Goal: Task Accomplishment & Management: Use online tool/utility

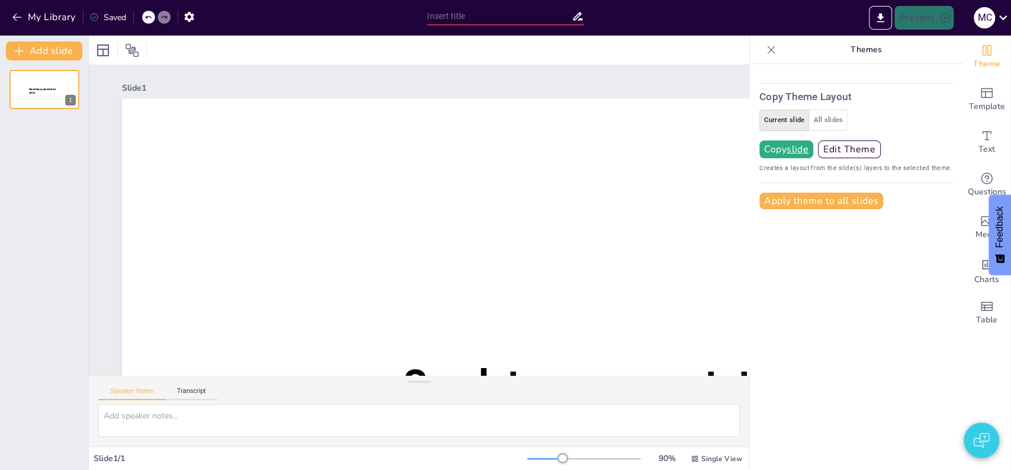
type input "New Sendsteps"
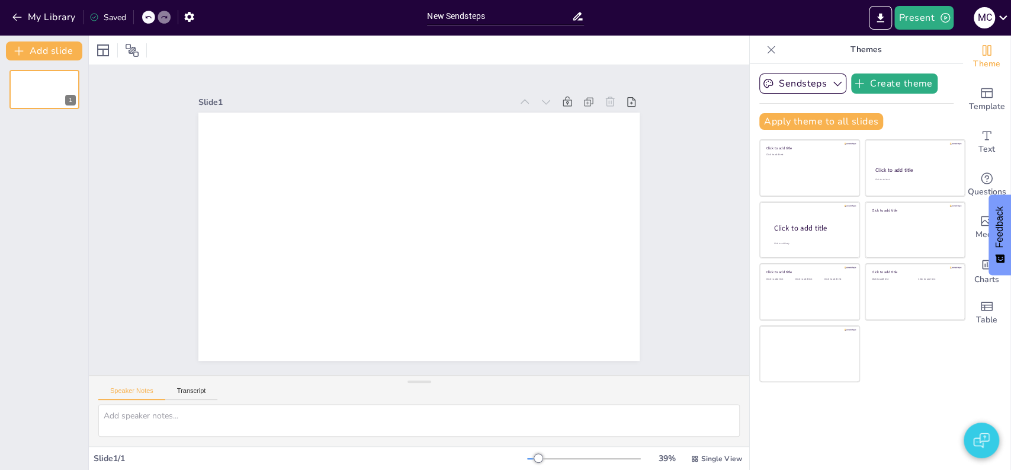
click at [140, 203] on div "Slide 1" at bounding box center [419, 220] width 660 height 310
click at [831, 86] on icon "button" at bounding box center [837, 84] width 12 height 12
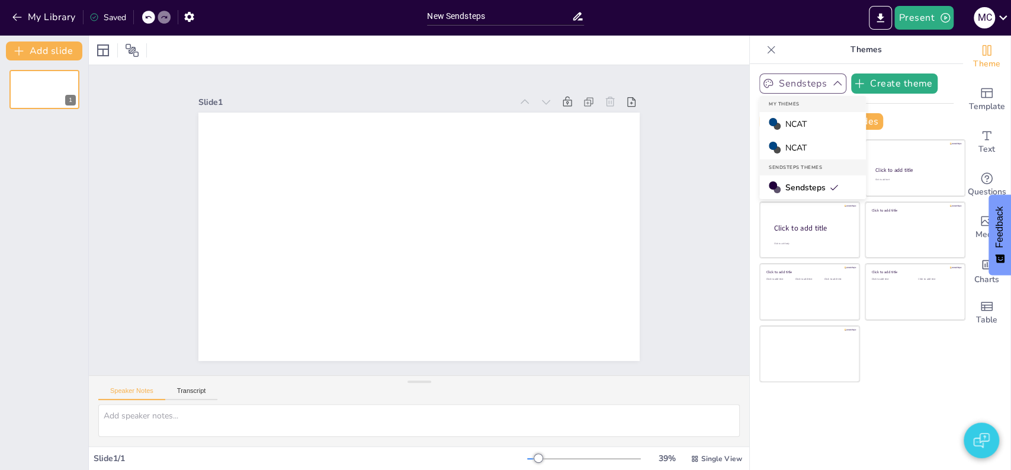
click at [831, 86] on icon "button" at bounding box center [837, 84] width 12 height 12
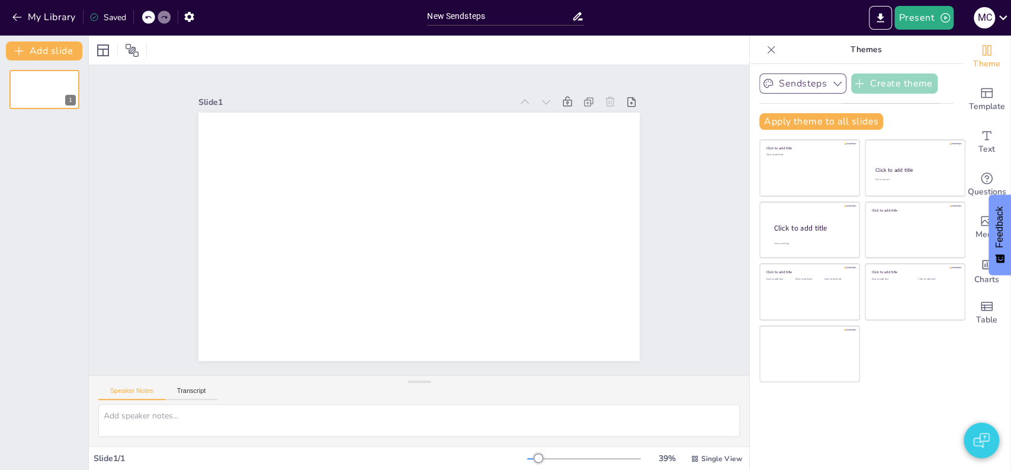
click at [865, 86] on button "Create theme" at bounding box center [894, 83] width 86 height 20
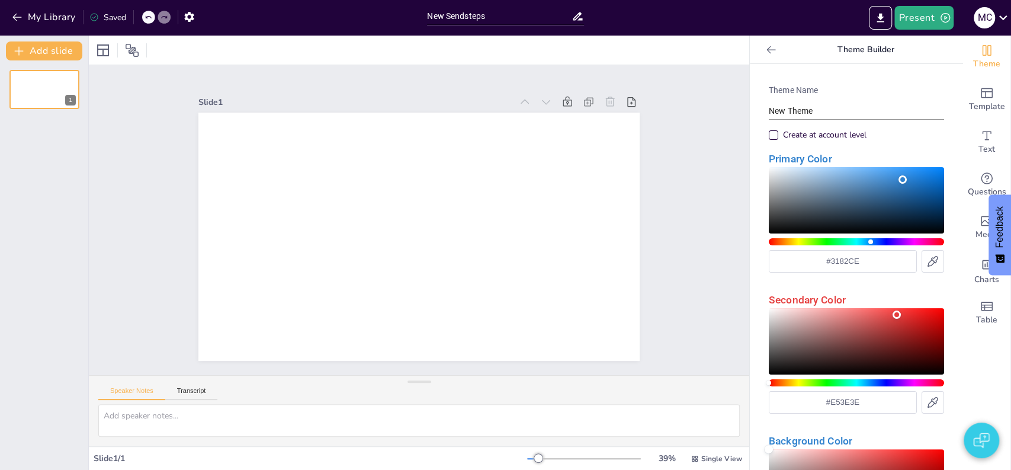
click at [779, 108] on input "New Theme" at bounding box center [856, 110] width 175 height 17
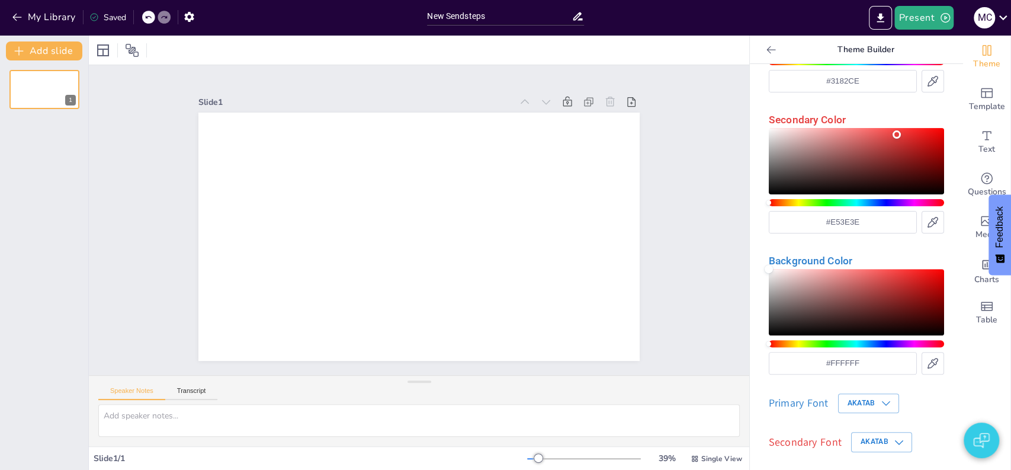
scroll to position [232, 0]
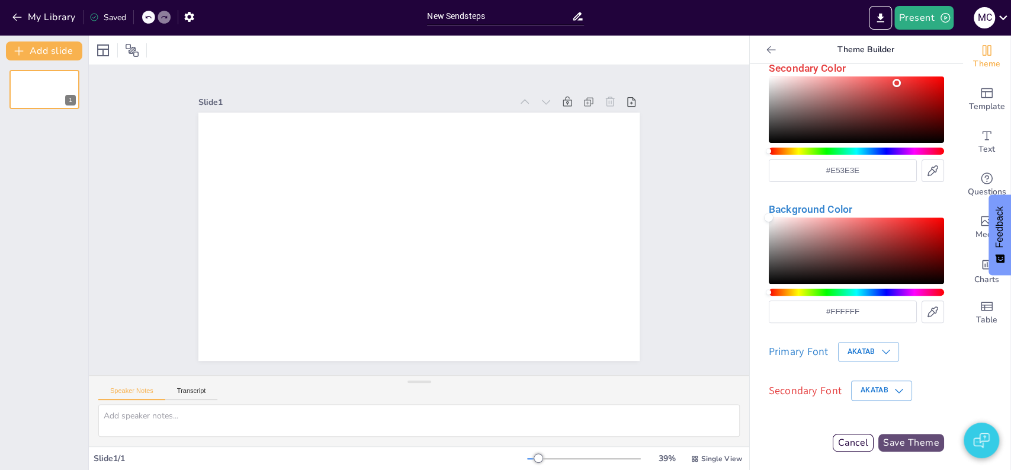
type input "8 jaar"
click at [885, 440] on button "Save Theme" at bounding box center [911, 442] width 66 height 18
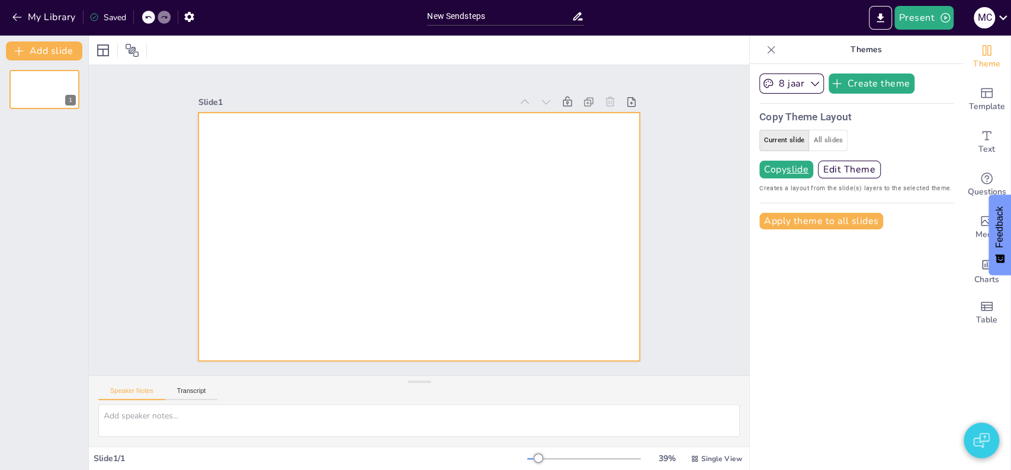
click at [216, 179] on div at bounding box center [418, 237] width 441 height 248
click at [979, 136] on icon "Add text boxes" at bounding box center [986, 135] width 14 height 14
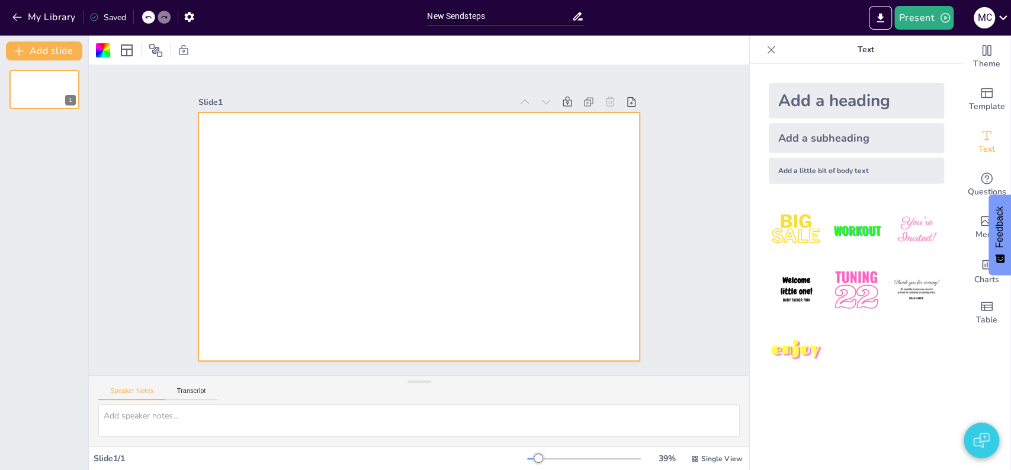
click at [785, 253] on img at bounding box center [796, 230] width 55 height 55
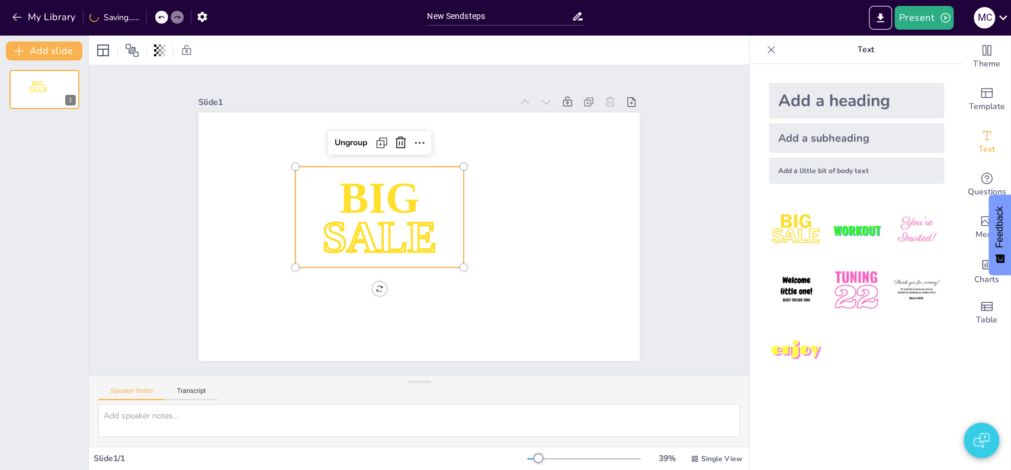
click at [765, 47] on icon at bounding box center [771, 50] width 12 height 12
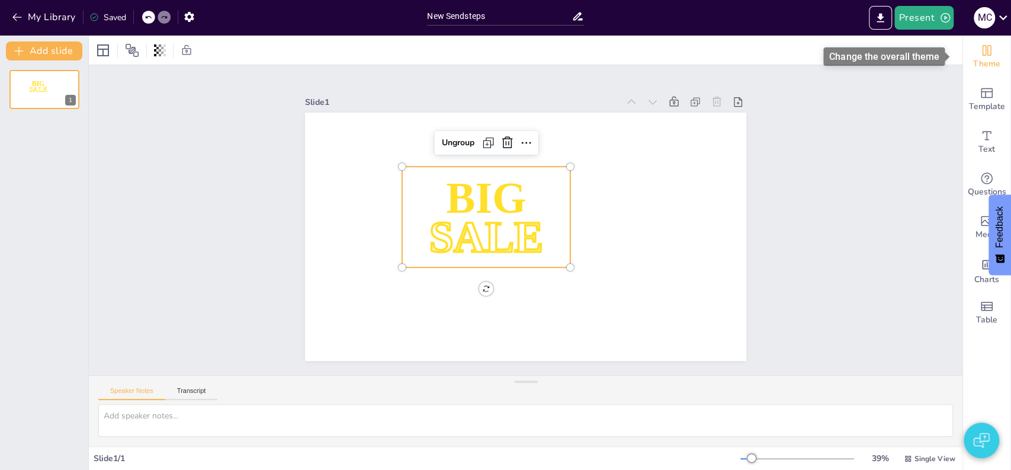
click at [979, 52] on icon "Change the overall theme" at bounding box center [986, 50] width 14 height 14
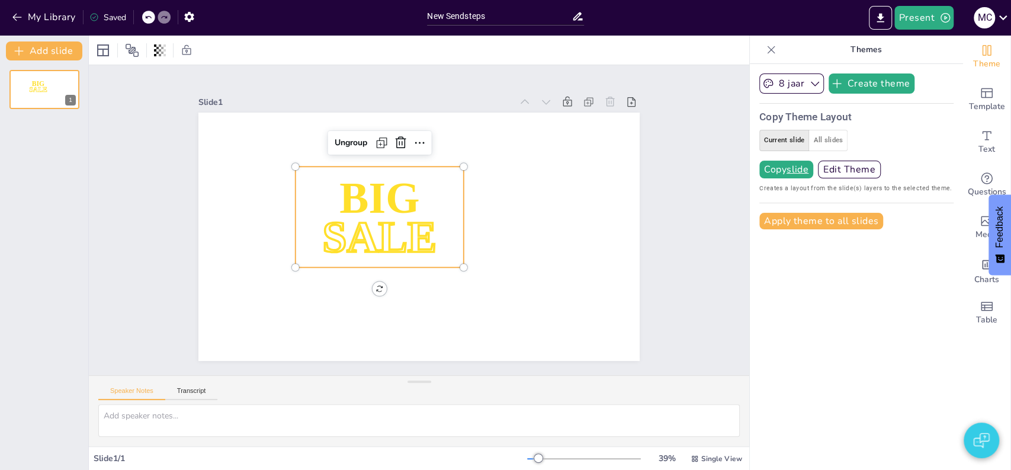
click at [776, 137] on button "Current slide" at bounding box center [784, 140] width 50 height 21
click at [786, 170] on u "slide" at bounding box center [797, 169] width 22 height 9
click at [664, 185] on div "Slide 1 BIG SALE Ungroup" at bounding box center [419, 220] width 660 height 310
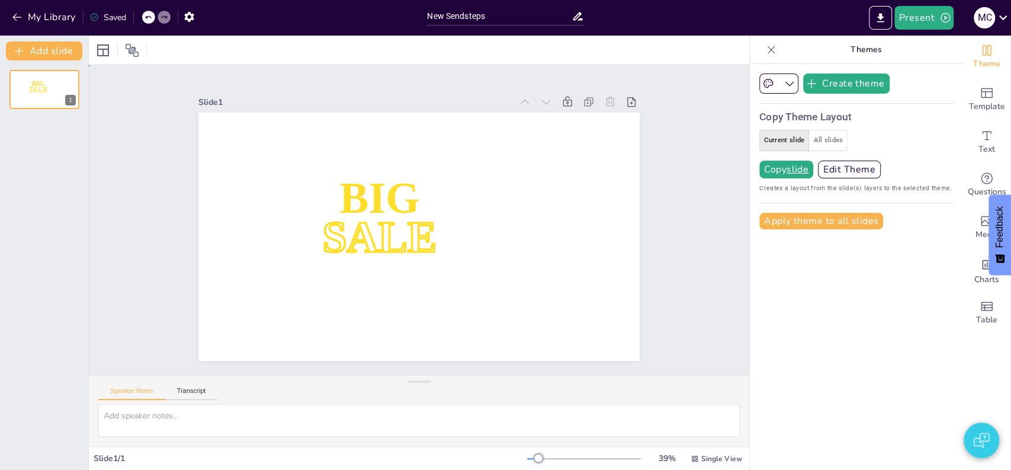
click at [417, 69] on div "Slide 1 BIG SALE" at bounding box center [419, 220] width 660 height 310
click at [823, 146] on button "All slides" at bounding box center [827, 140] width 39 height 21
click at [767, 146] on button "Current slide" at bounding box center [784, 140] width 50 height 21
click at [786, 171] on u "slide" at bounding box center [797, 169] width 22 height 9
click at [658, 242] on div "Slide 1 BIG SALE" at bounding box center [418, 219] width 507 height 281
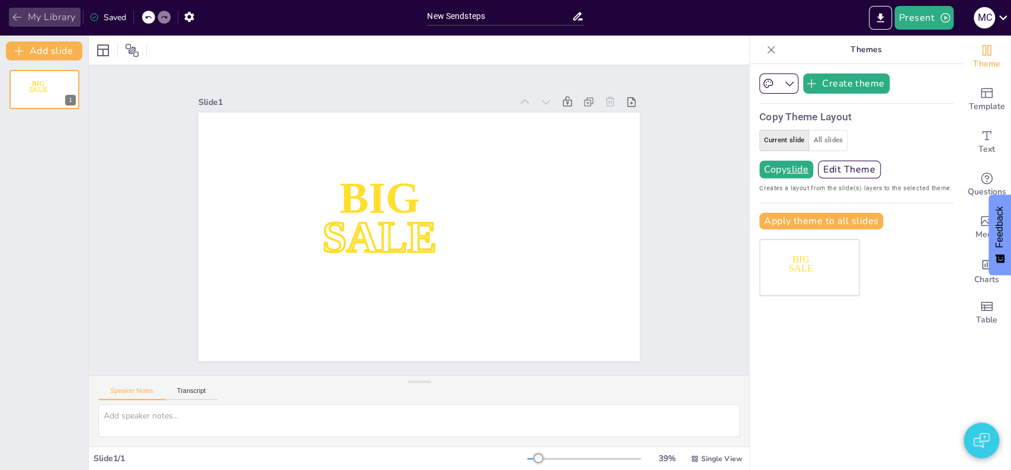
click at [34, 18] on button "My Library" at bounding box center [45, 17] width 72 height 19
